Goal: Find specific page/section: Find specific page/section

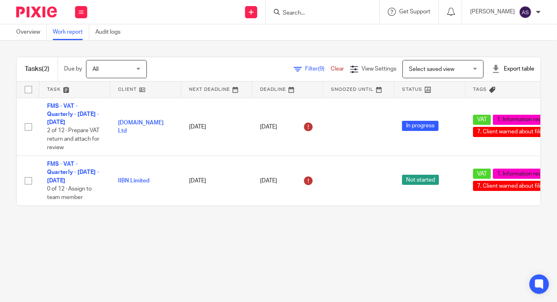
click at [460, 65] on div "Select saved view Select saved view" at bounding box center [443, 69] width 81 height 18
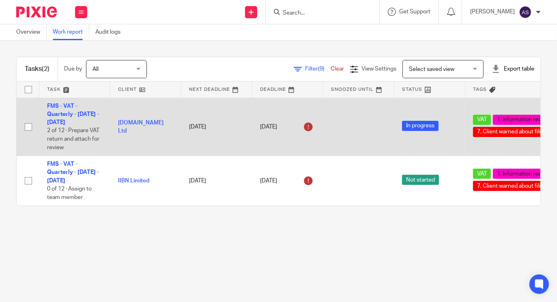
click at [361, 114] on td at bounding box center [358, 127] width 71 height 58
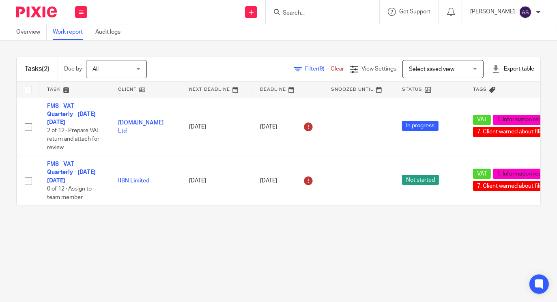
click at [294, 69] on link "Filter (9)" at bounding box center [312, 69] width 37 height 6
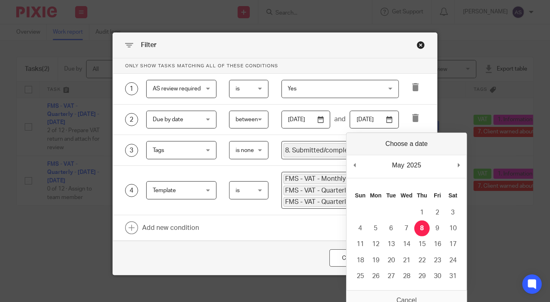
click at [389, 119] on input "[DATE]" at bounding box center [373, 120] width 49 height 18
click at [380, 120] on input "[DATE]" at bounding box center [373, 120] width 49 height 18
type input "[DATE]"
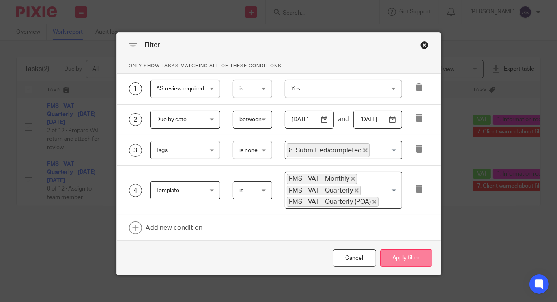
click at [400, 258] on button "Apply filter" at bounding box center [406, 258] width 52 height 17
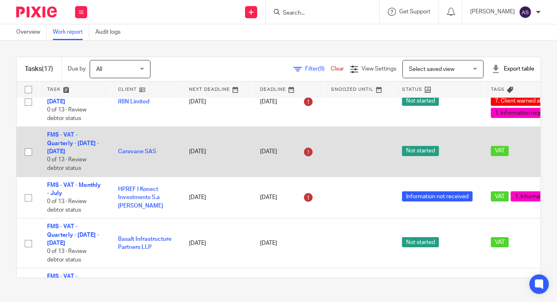
scroll to position [186, 0]
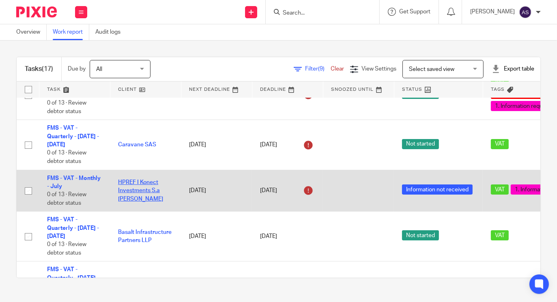
click at [132, 192] on link "HPREF I Konect Investments S.a r.l." at bounding box center [140, 191] width 45 height 22
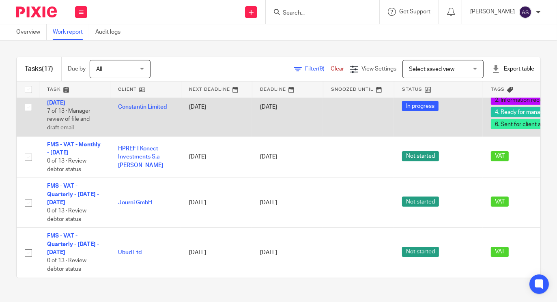
scroll to position [677, 0]
